Goal: Find specific page/section

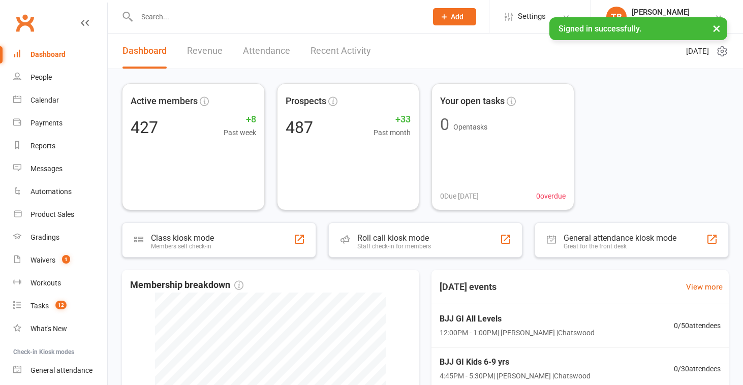
click at [229, 18] on input "text" at bounding box center [277, 17] width 286 height 14
type input "k"
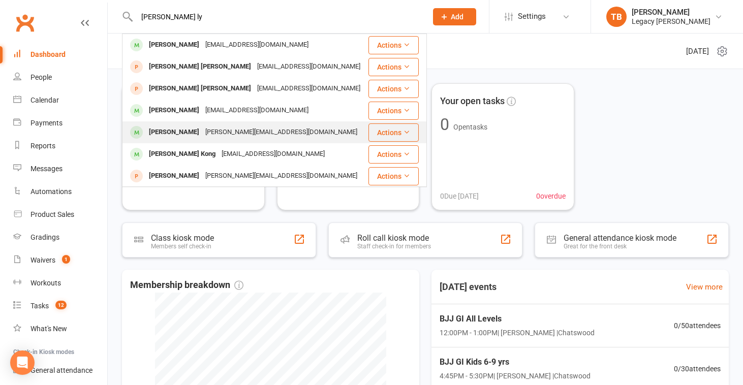
type input "[PERSON_NAME] ly"
click at [191, 127] on div "[PERSON_NAME]" at bounding box center [174, 132] width 56 height 15
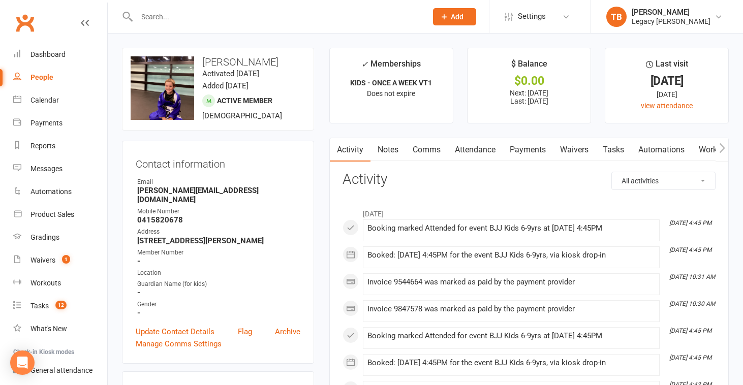
click at [206, 19] on input "text" at bounding box center [277, 17] width 286 height 14
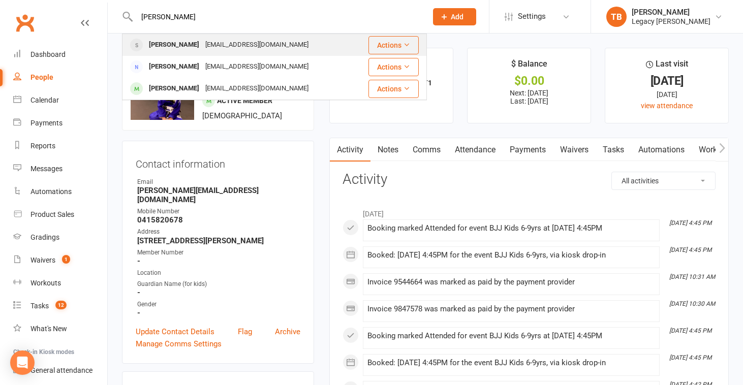
type input "[PERSON_NAME]"
click at [202, 49] on div "[EMAIL_ADDRESS][DOMAIN_NAME]" at bounding box center [256, 45] width 109 height 15
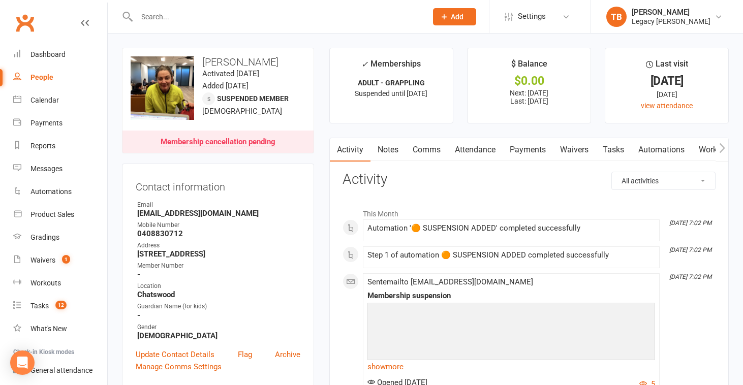
click at [723, 150] on icon "button" at bounding box center [722, 148] width 6 height 11
click at [403, 151] on link "Attendance" at bounding box center [399, 149] width 55 height 23
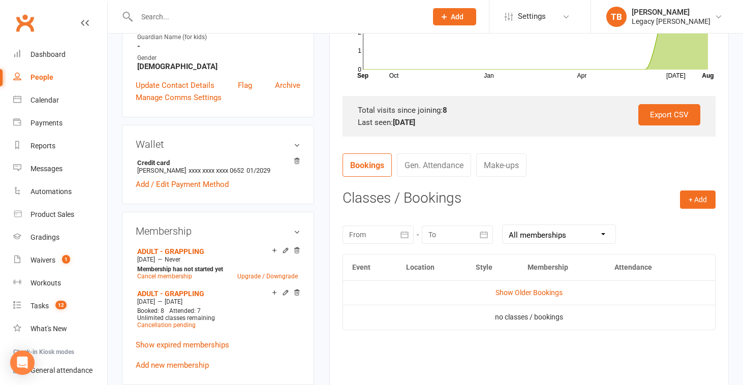
scroll to position [390, 0]
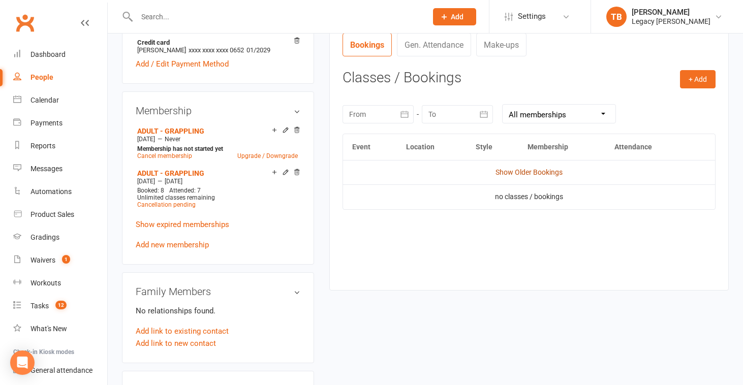
click at [542, 176] on link "Show Older Bookings" at bounding box center [529, 172] width 67 height 8
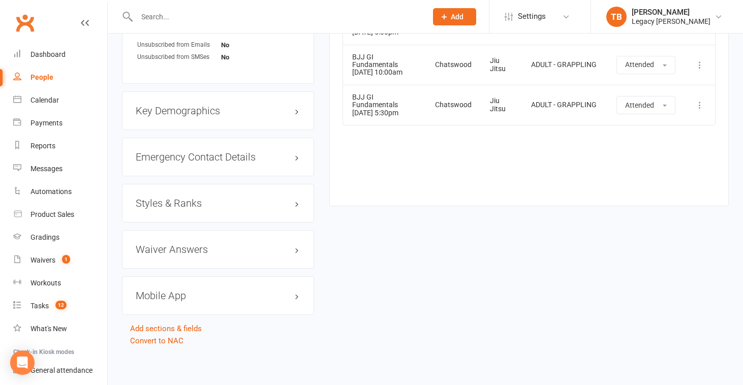
scroll to position [843, 0]
